Goal: Find specific page/section: Find specific page/section

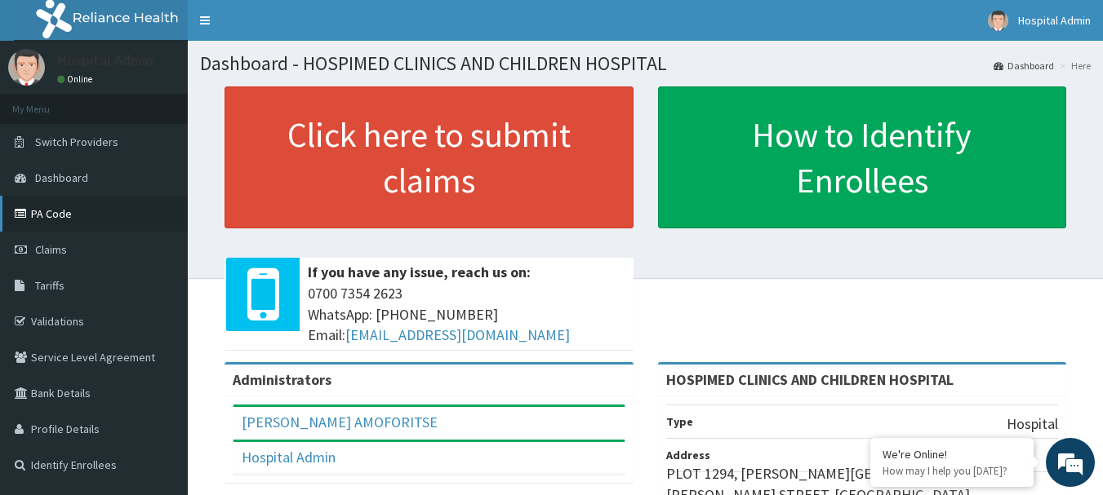
click at [76, 217] on link "PA Code" at bounding box center [94, 214] width 188 height 36
click at [55, 217] on link "PA Code" at bounding box center [94, 214] width 188 height 36
